Goal: Task Accomplishment & Management: Manage account settings

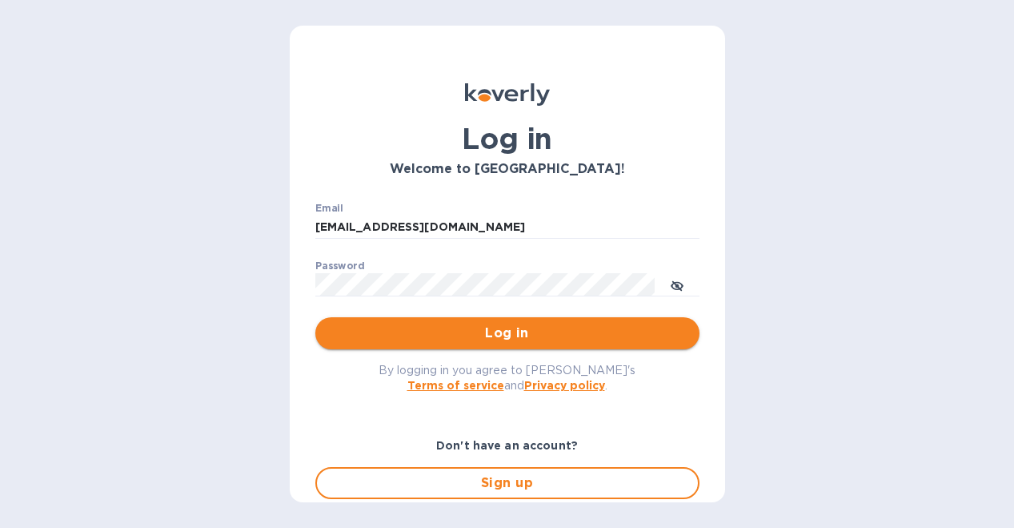
click at [492, 329] on span "Log in" at bounding box center [507, 332] width 359 height 19
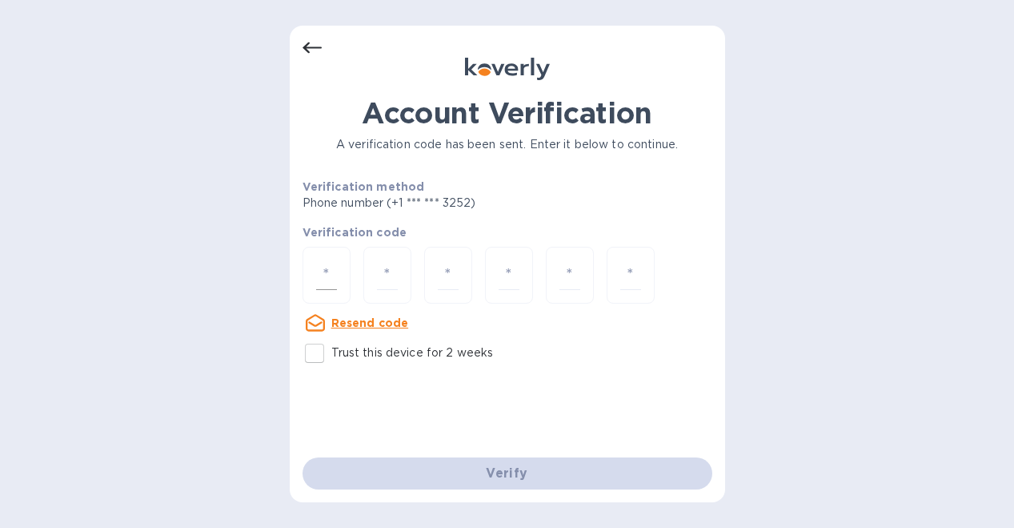
click at [319, 279] on input "number" at bounding box center [326, 275] width 21 height 30
type input "1"
type input "4"
type input "0"
type input "5"
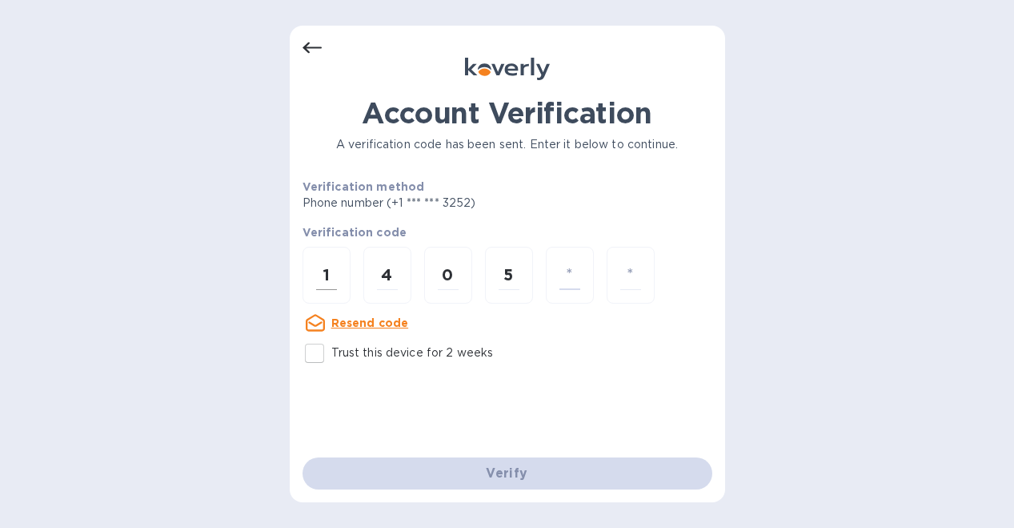
type input "0"
type input "5"
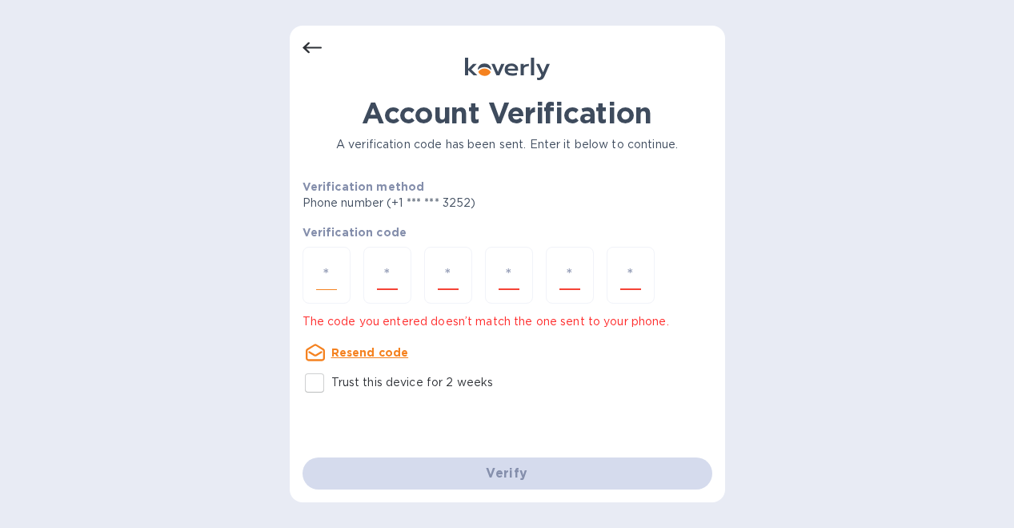
click at [326, 275] on input "number" at bounding box center [326, 275] width 21 height 30
type input "1"
type input "4"
type input "9"
type input "5"
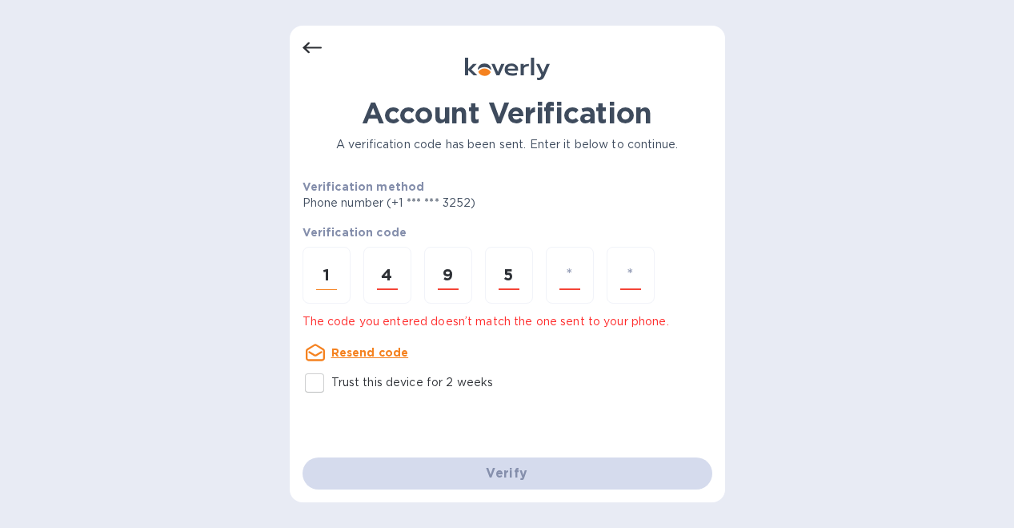
type input "0"
type input "5"
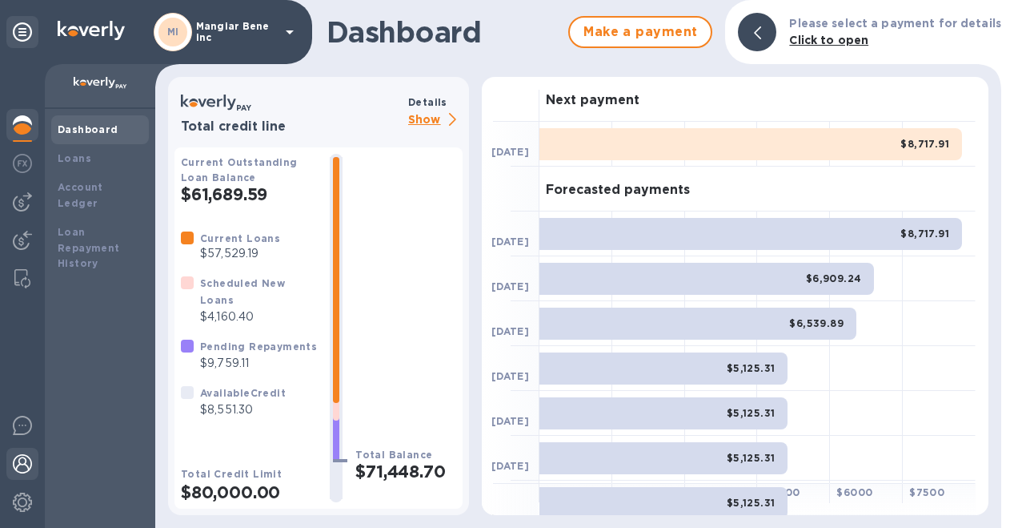
click at [27, 474] on div at bounding box center [22, 464] width 32 height 35
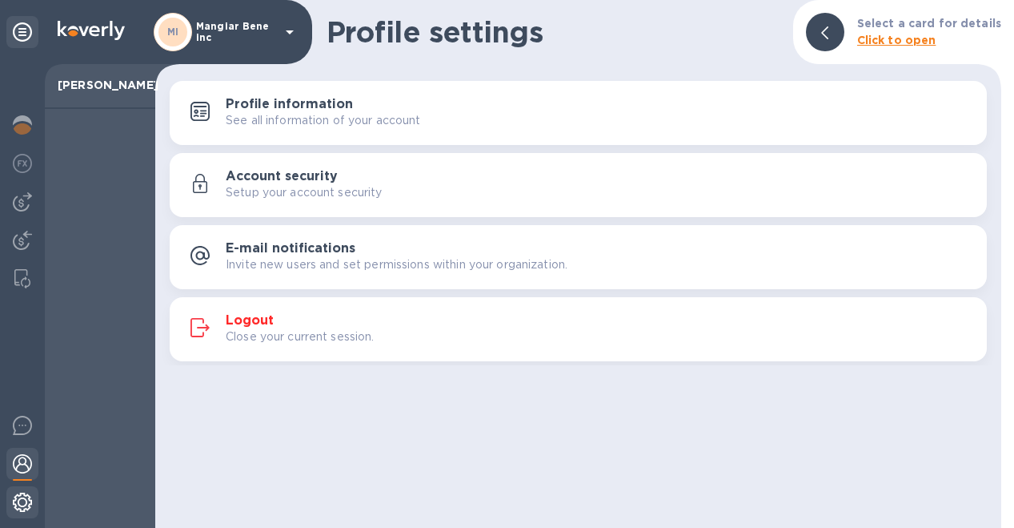
click at [13, 502] on img at bounding box center [22, 501] width 19 height 19
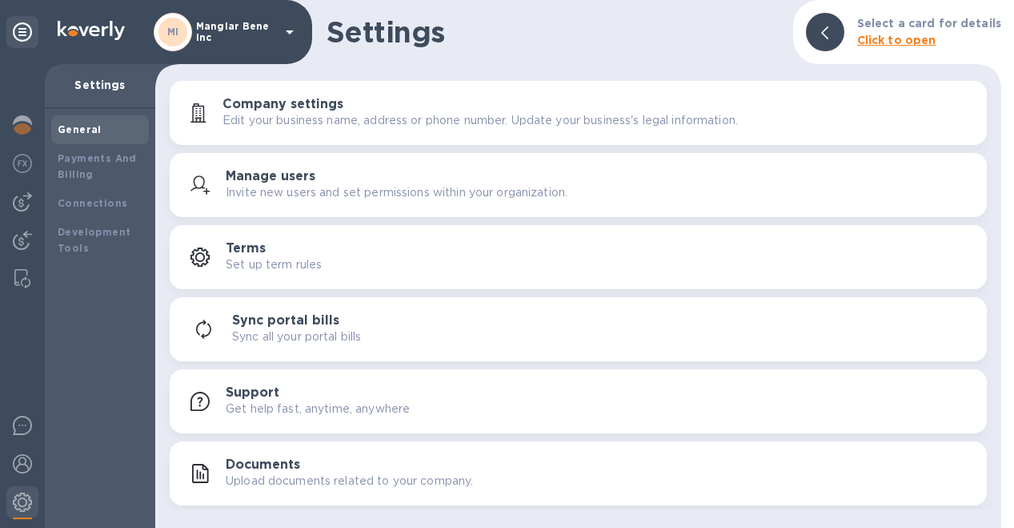
click at [262, 183] on div "Manage users Invite new users and set permissions within your organization." at bounding box center [600, 185] width 748 height 32
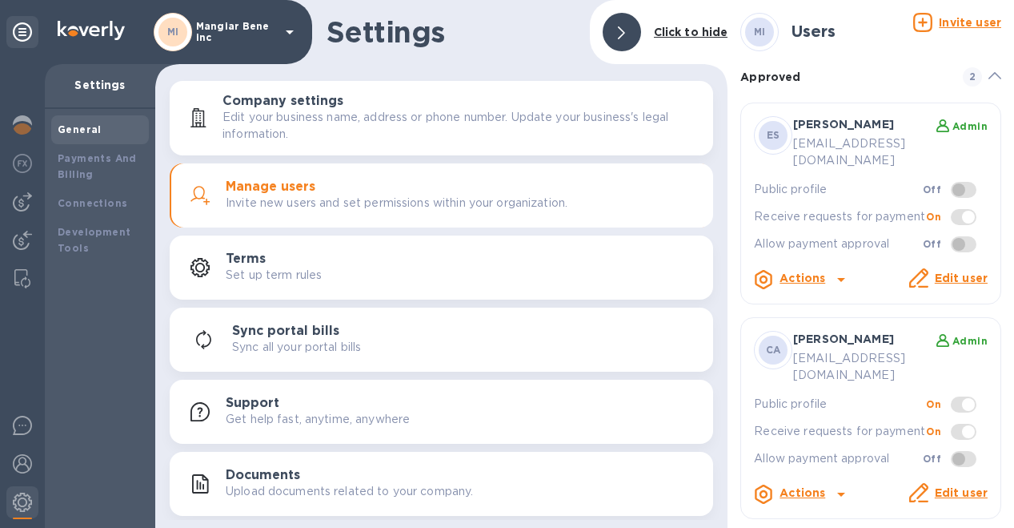
click at [956, 21] on u "Invite user" at bounding box center [970, 22] width 62 height 13
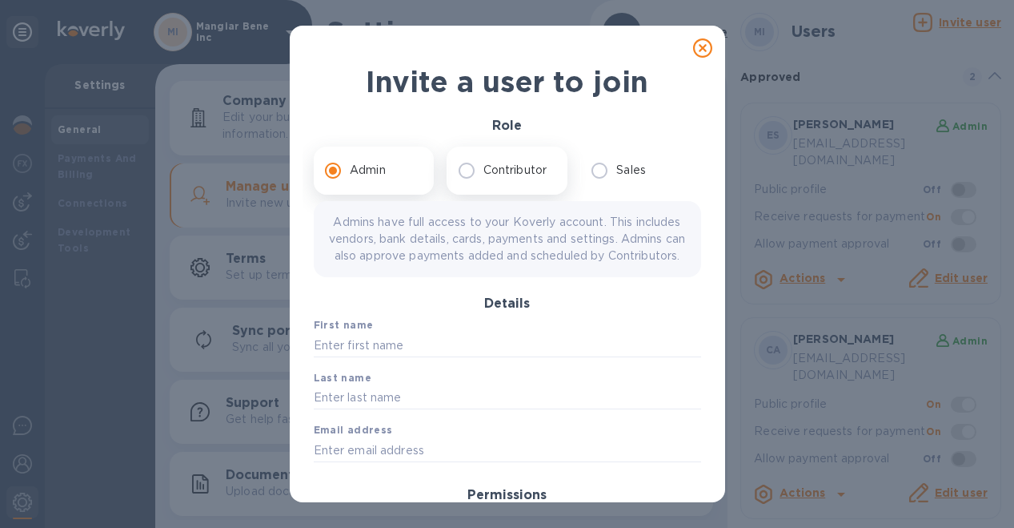
click at [474, 170] on input "Contributor" at bounding box center [467, 171] width 34 height 34
radio input "true"
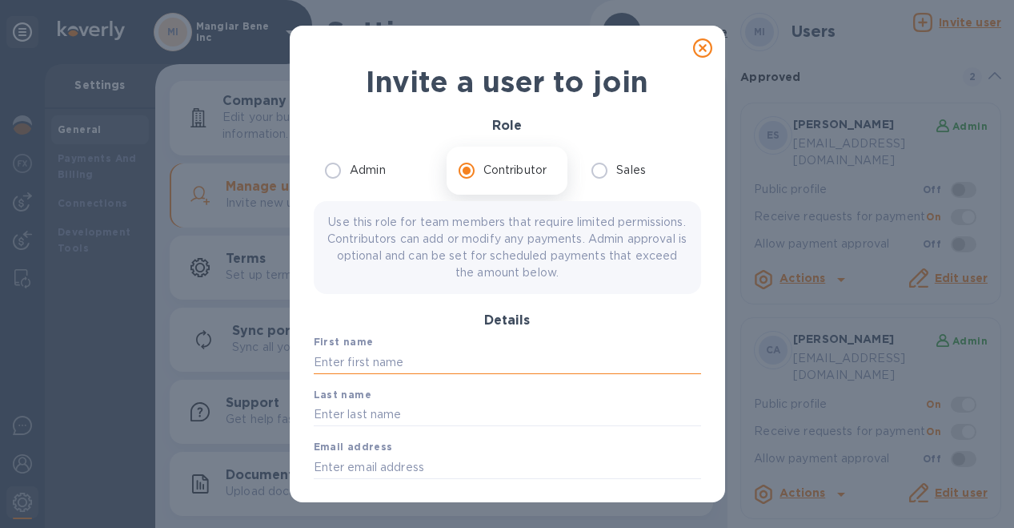
click at [408, 363] on input "text" at bounding box center [507, 362] width 387 height 24
type input "[PERSON_NAME]"
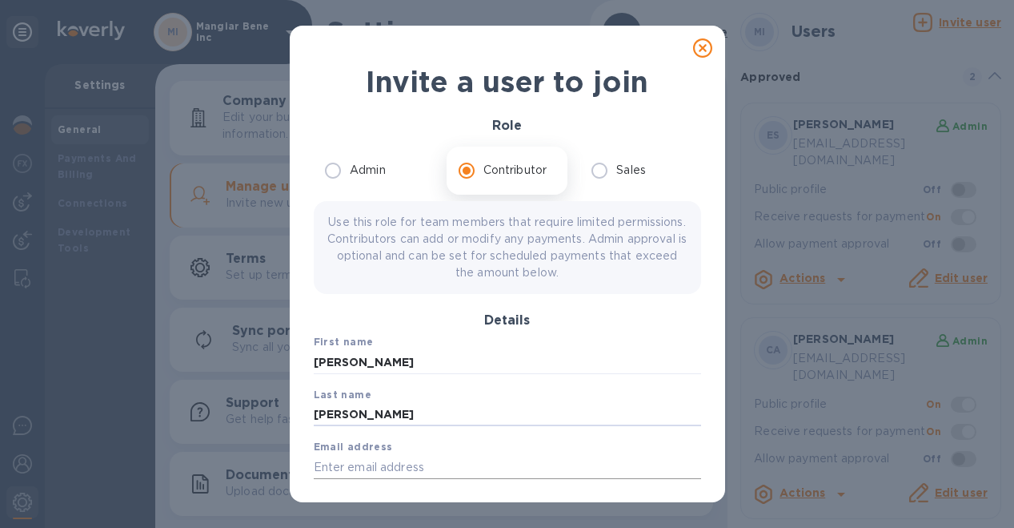
type input "[PERSON_NAME]"
click at [395, 459] on input "text" at bounding box center [507, 467] width 387 height 24
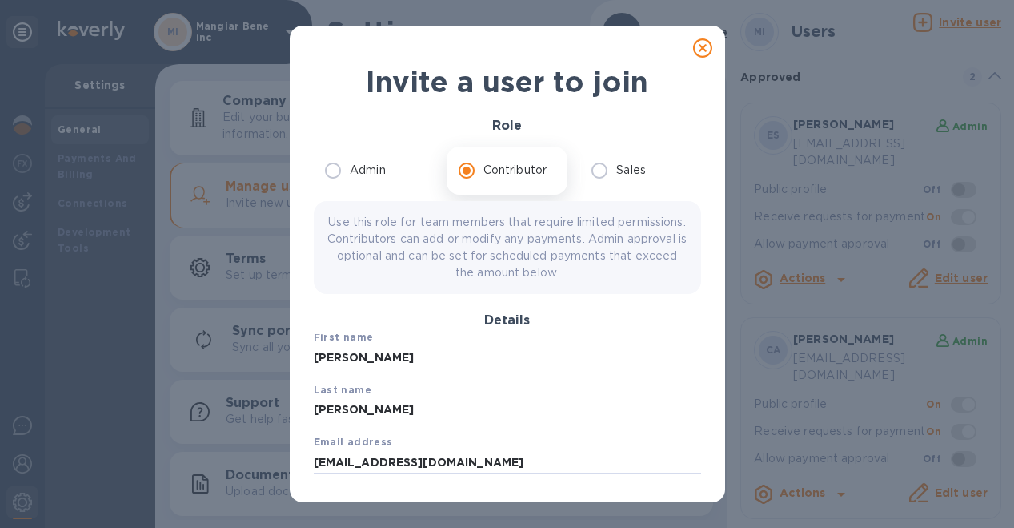
scroll to position [6, 0]
type input "[EMAIL_ADDRESS][DOMAIN_NAME]"
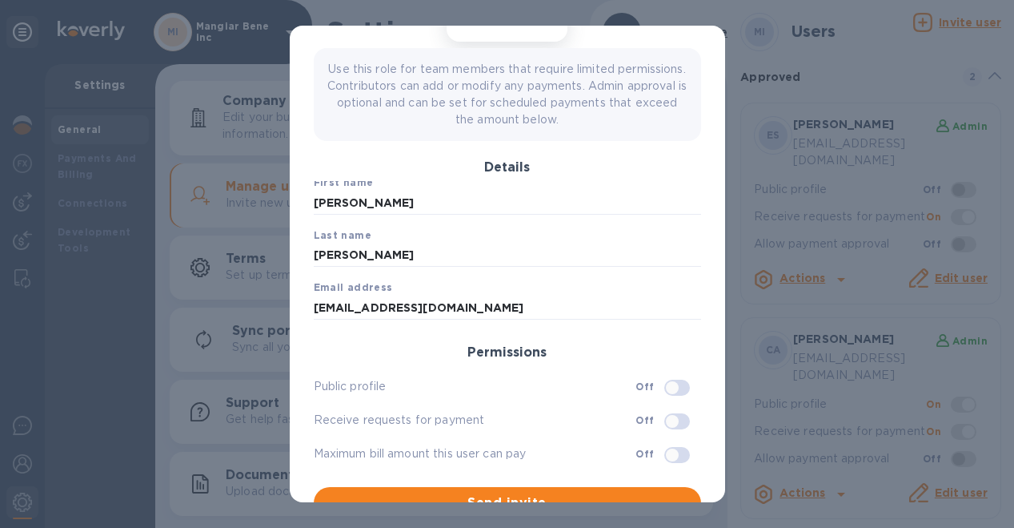
scroll to position [159, 0]
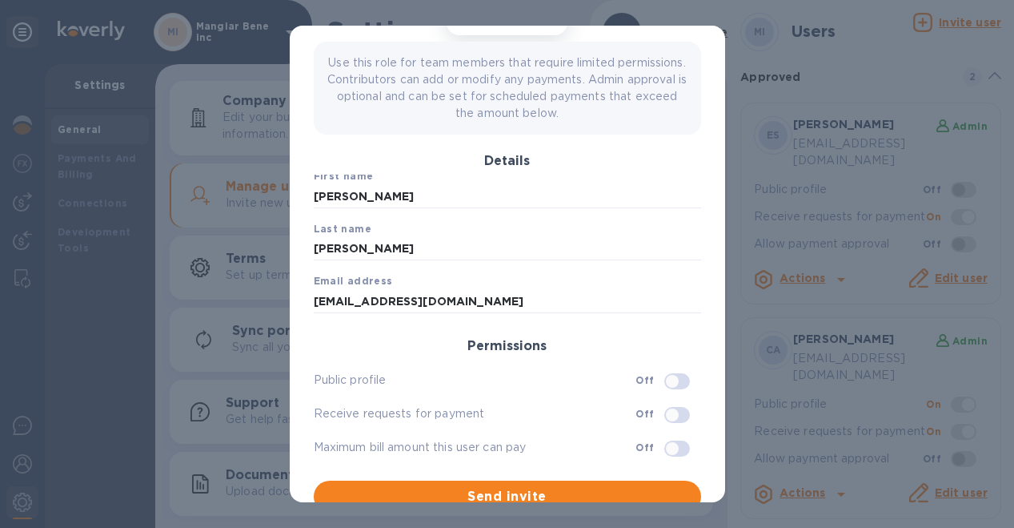
click at [655, 380] on input "checkbox" at bounding box center [673, 380] width 82 height 27
checkbox input "true"
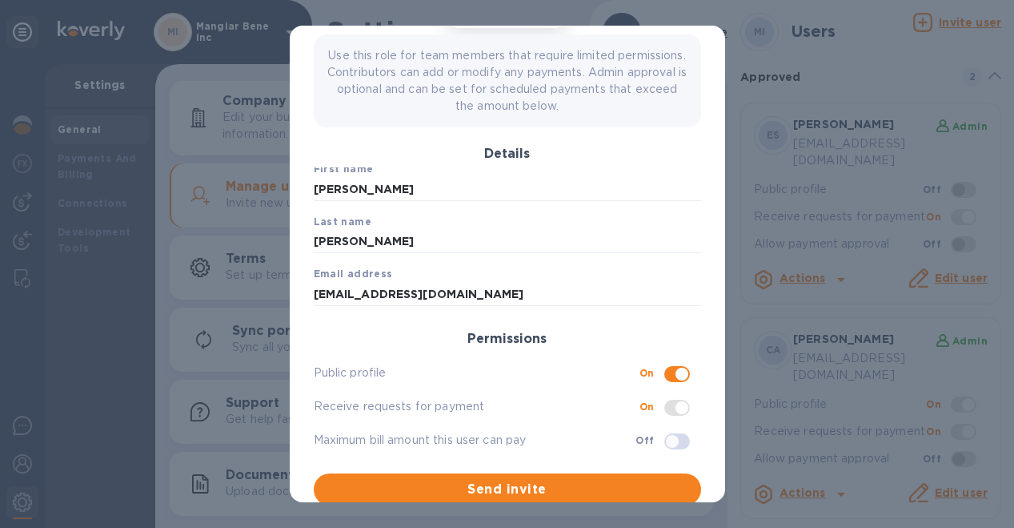
scroll to position [175, 0]
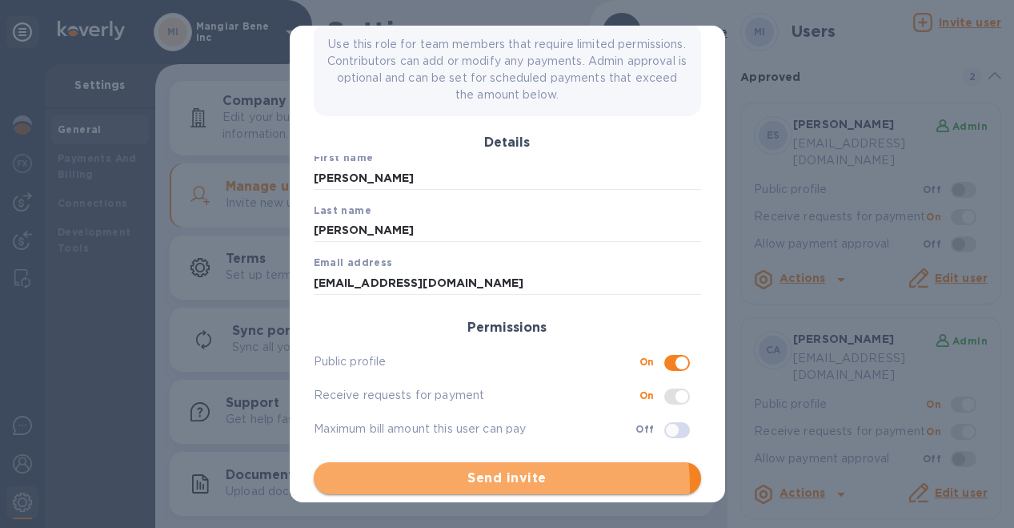
click at [494, 484] on span "Send invite" at bounding box center [508, 477] width 362 height 19
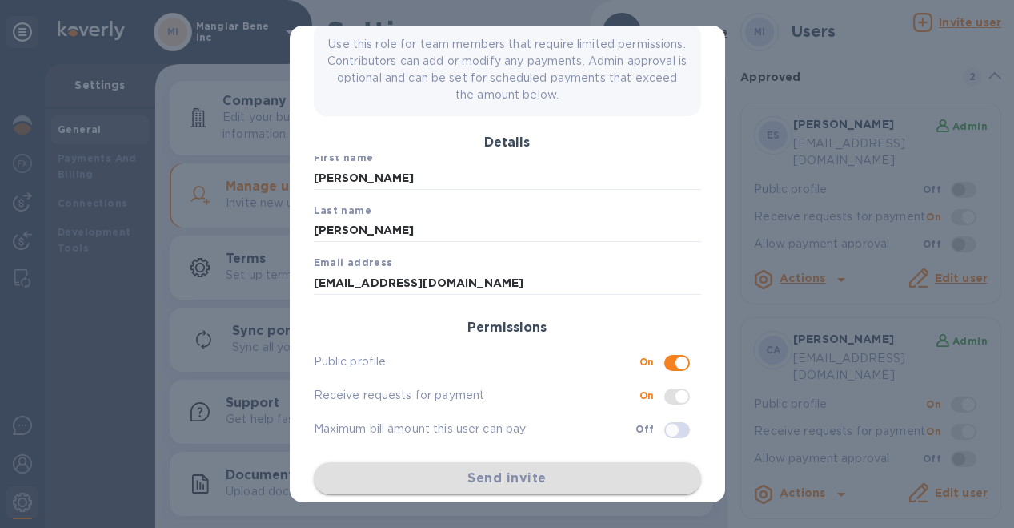
scroll to position [0, 0]
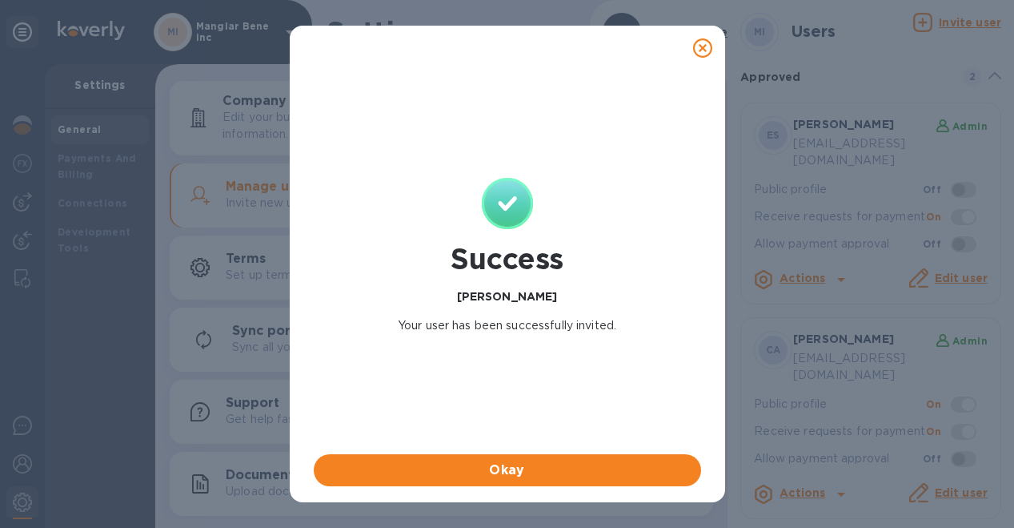
checkbox input "false"
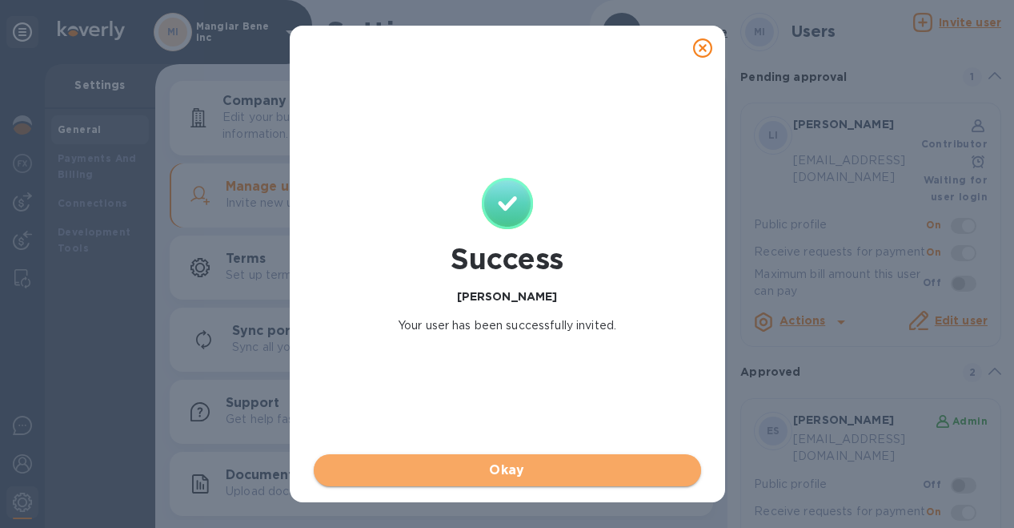
click at [502, 469] on span "Okay" at bounding box center [508, 469] width 362 height 19
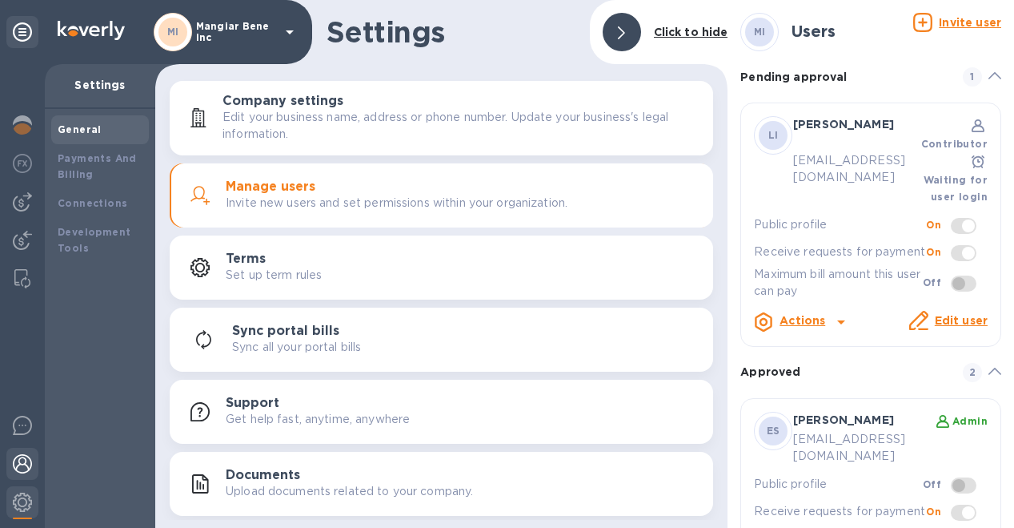
click at [15, 470] on img at bounding box center [22, 463] width 19 height 19
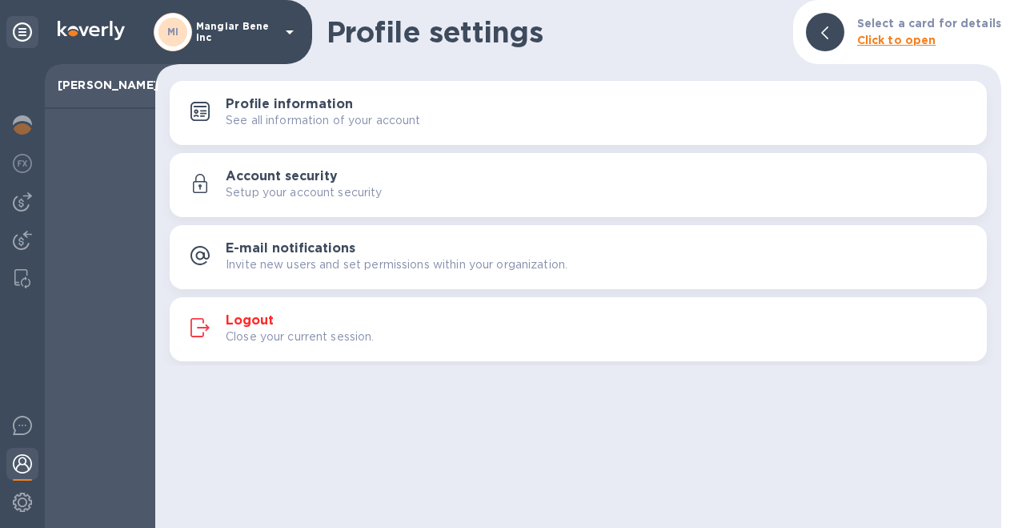
click at [279, 328] on p "Close your current session." at bounding box center [300, 336] width 149 height 17
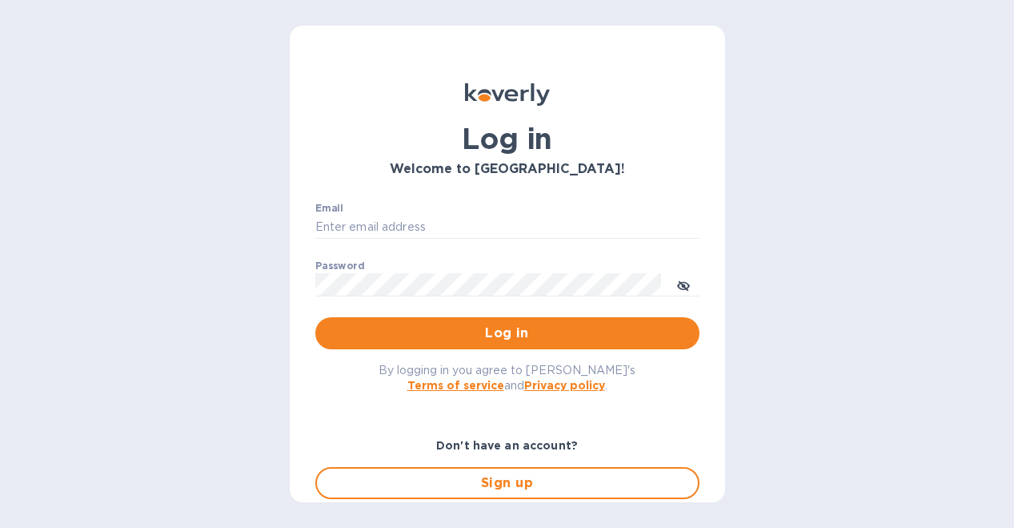
type input "[EMAIL_ADDRESS][DOMAIN_NAME]"
